Goal: Navigation & Orientation: Go to known website

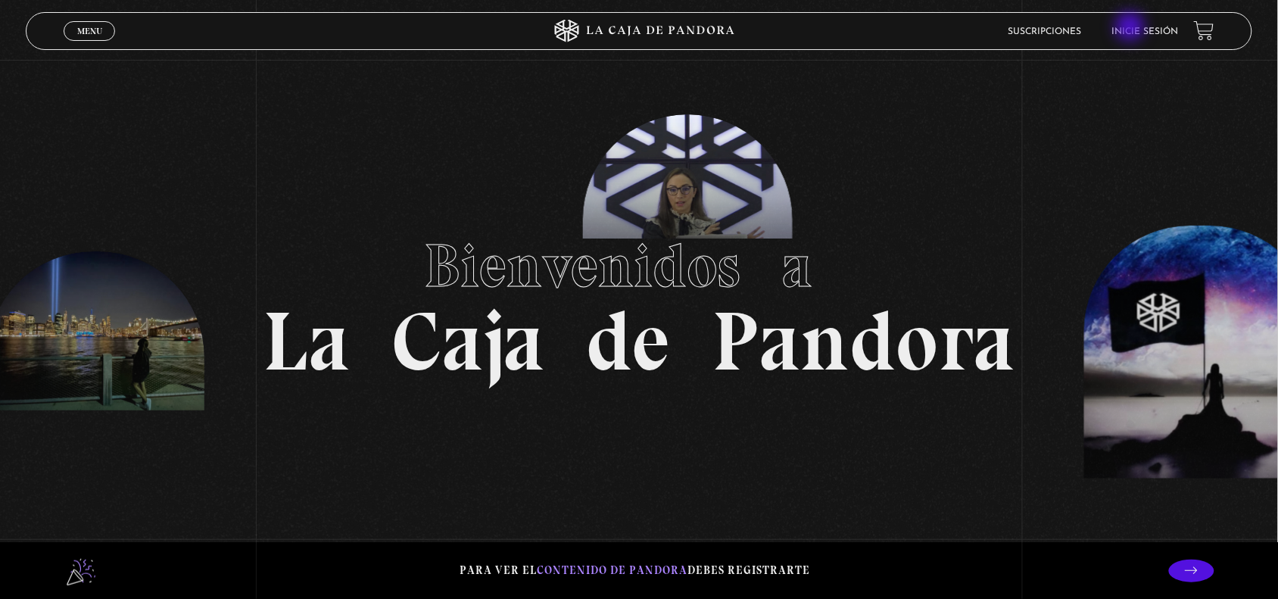
click at [1132, 28] on link "Inicie sesión" at bounding box center [1145, 31] width 67 height 9
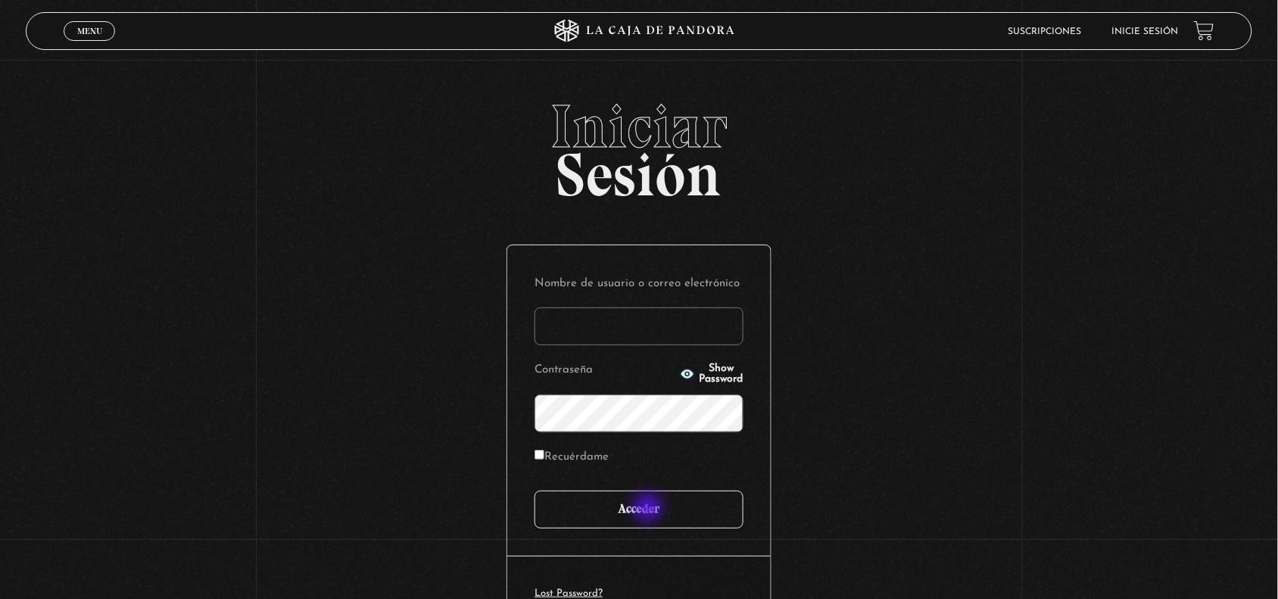
type input "[EMAIL_ADDRESS][DOMAIN_NAME]"
click at [650, 509] on input "Acceder" at bounding box center [638, 510] width 209 height 38
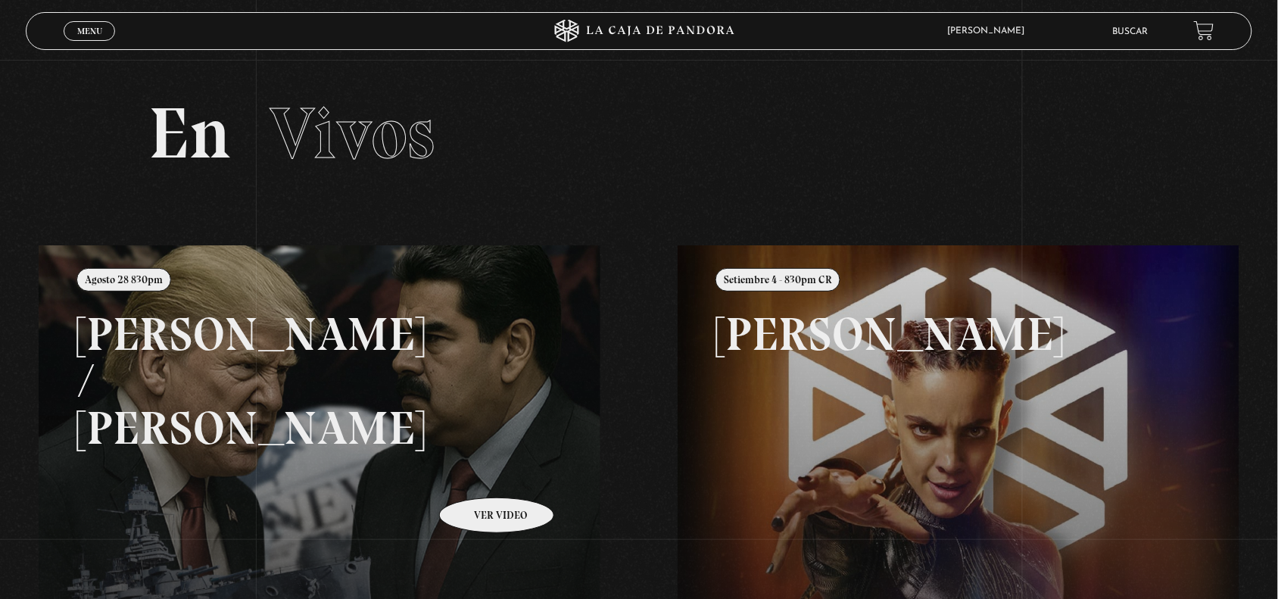
click at [477, 475] on link at bounding box center [678, 544] width 1278 height 599
